Goal: Task Accomplishment & Management: Complete application form

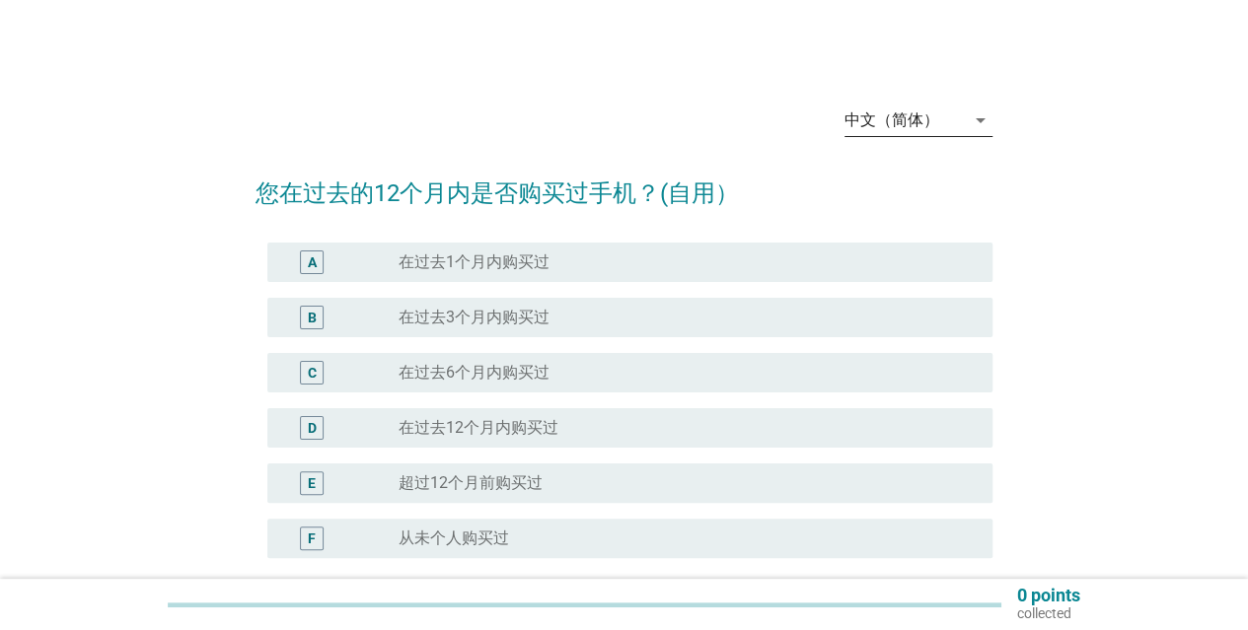
click at [981, 125] on icon "arrow_drop_down" at bounding box center [981, 121] width 24 height 24
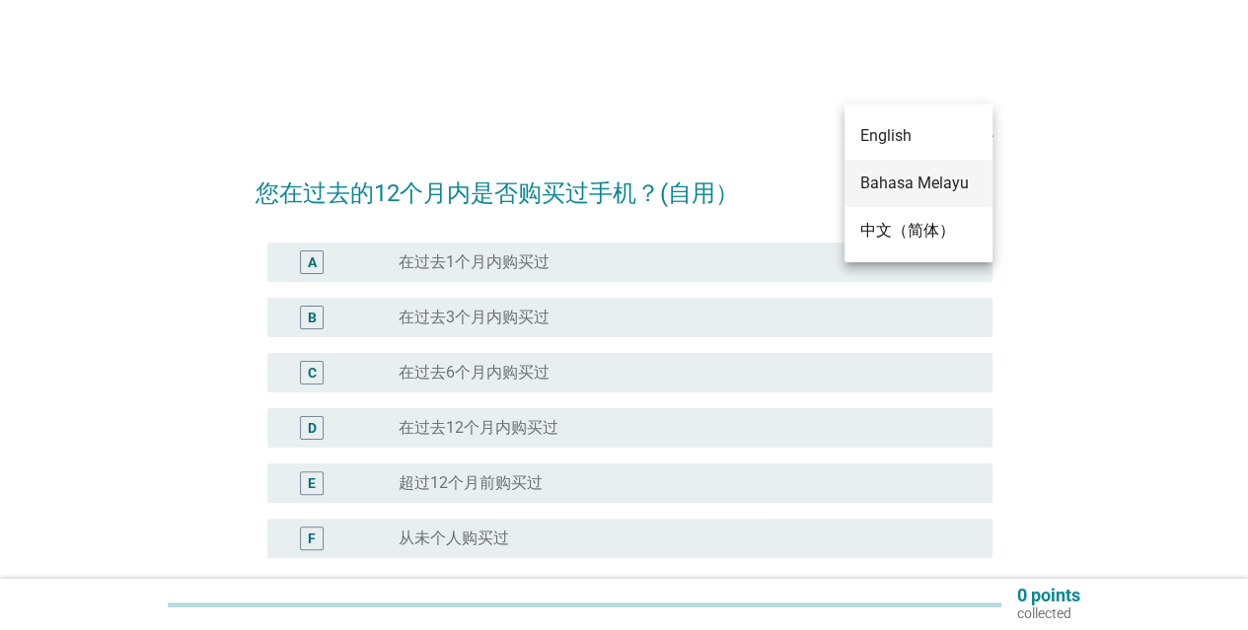
click at [928, 183] on div "Bahasa Melayu" at bounding box center [918, 184] width 116 height 24
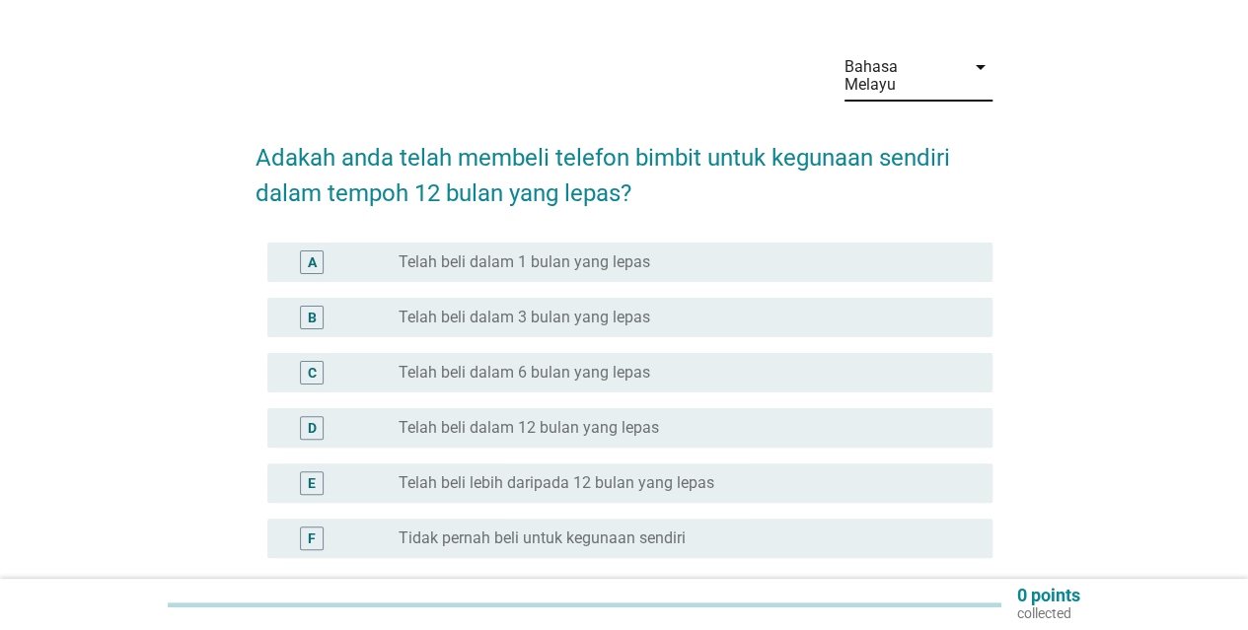
scroll to position [99, 0]
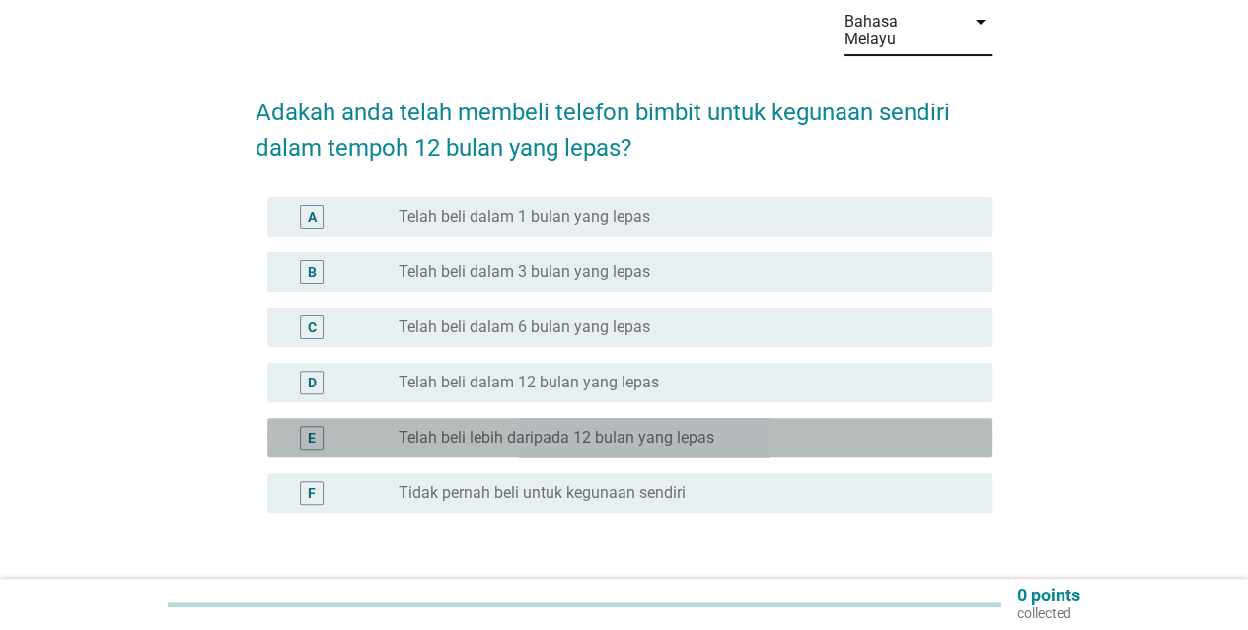
click at [426, 428] on label "Telah beli lebih daripada 12 bulan yang lepas" at bounding box center [557, 438] width 316 height 20
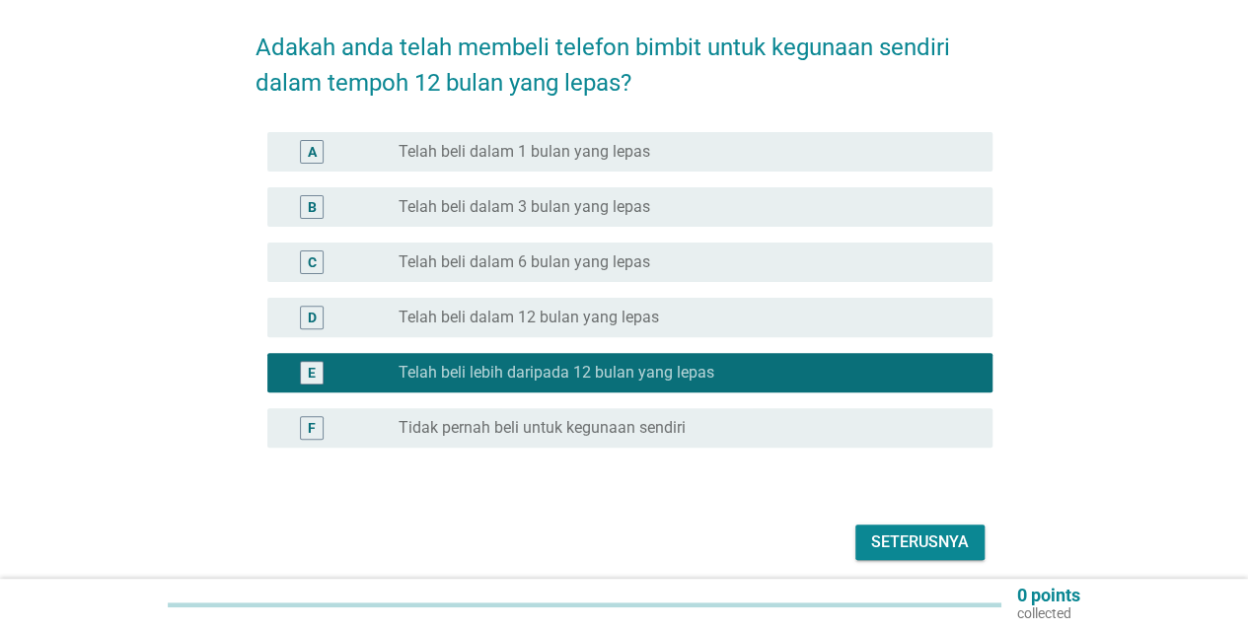
scroll to position [221, 0]
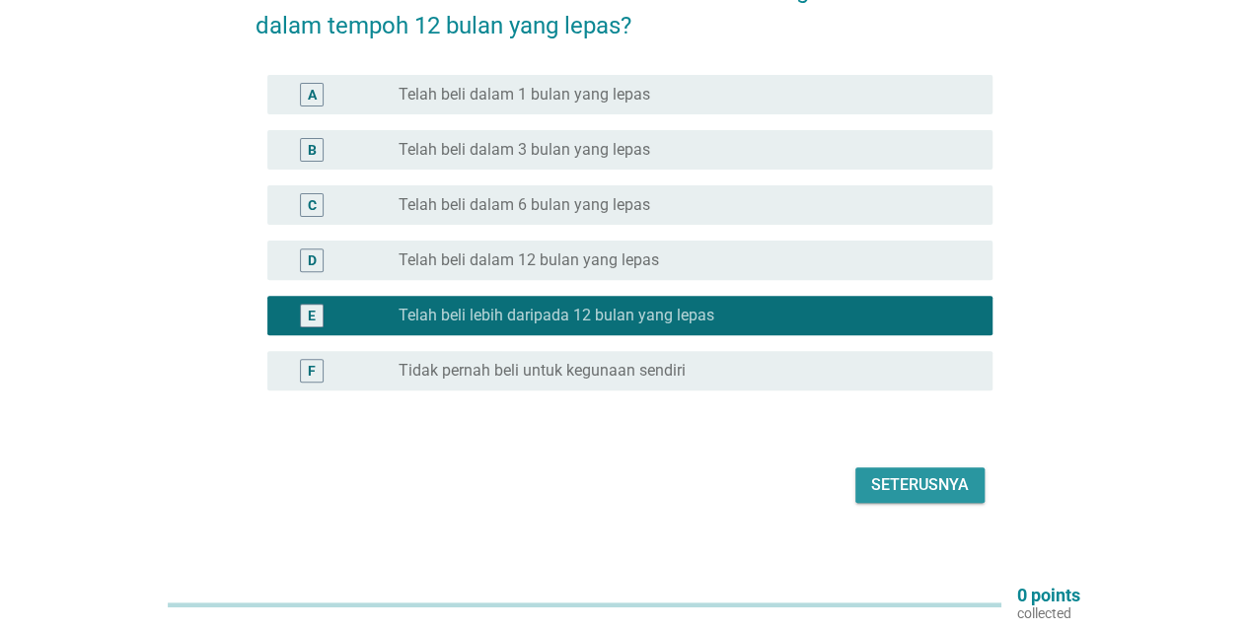
click at [917, 474] on div "Seterusnya" at bounding box center [920, 486] width 98 height 24
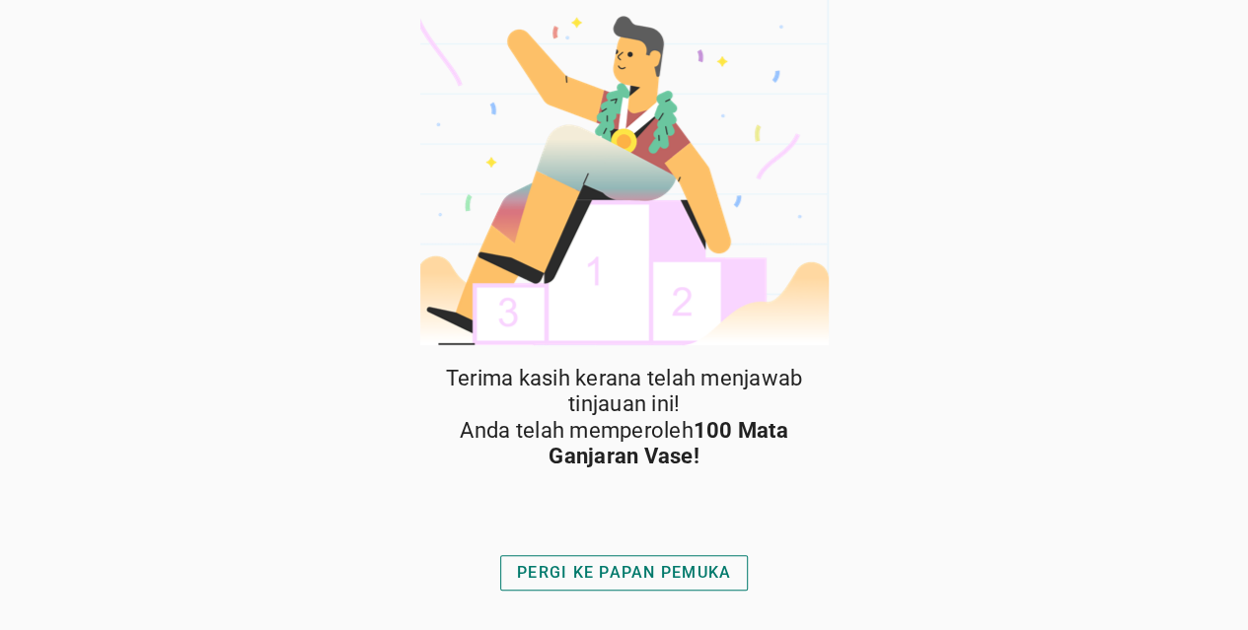
click at [614, 572] on div "PERGI KE PAPAN PEMUKA" at bounding box center [624, 573] width 214 height 24
